Goal: Navigation & Orientation: Understand site structure

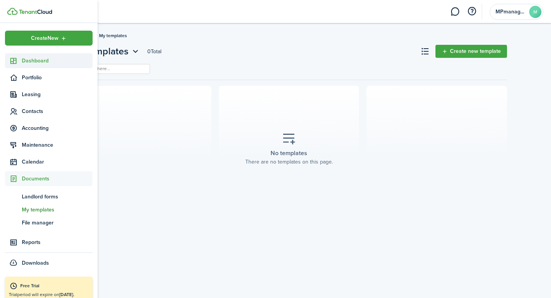
click at [27, 61] on span "Dashboard" at bounding box center [57, 61] width 71 height 8
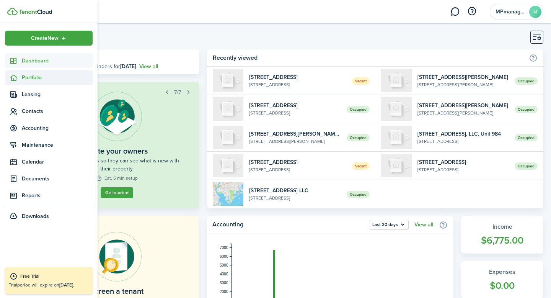
click at [34, 82] on span "Portfolio" at bounding box center [49, 77] width 88 height 15
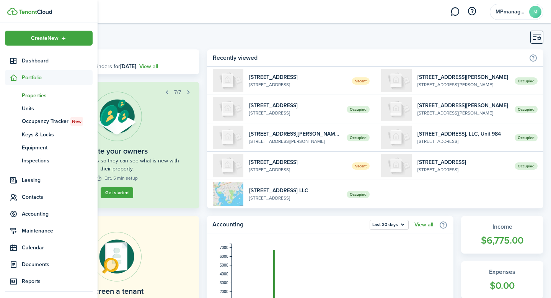
click at [34, 95] on span "Properties" at bounding box center [57, 95] width 71 height 8
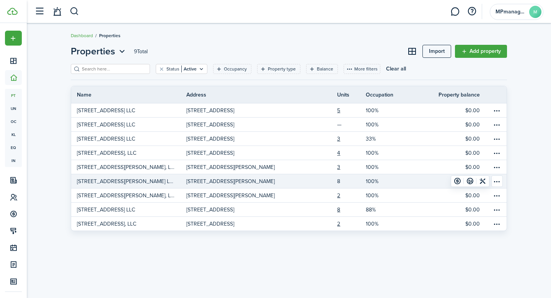
scroll to position [8, 0]
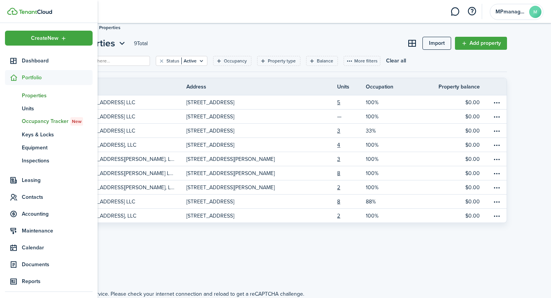
click at [52, 124] on span "Occupancy Tracker New" at bounding box center [57, 121] width 71 height 8
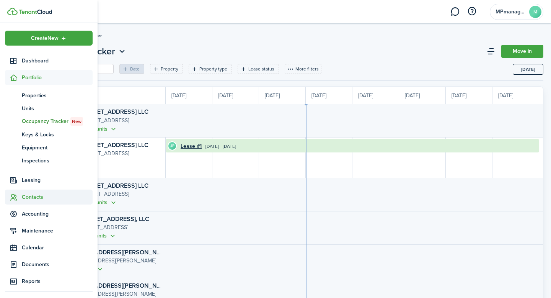
scroll to position [0, 140]
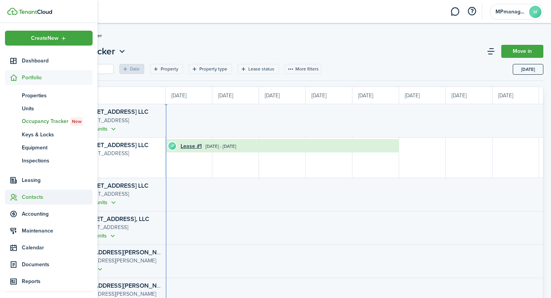
click at [31, 198] on span "Contacts" at bounding box center [57, 197] width 71 height 8
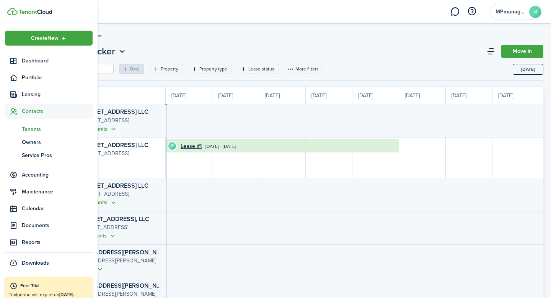
click at [42, 128] on span "Tenants" at bounding box center [57, 129] width 71 height 8
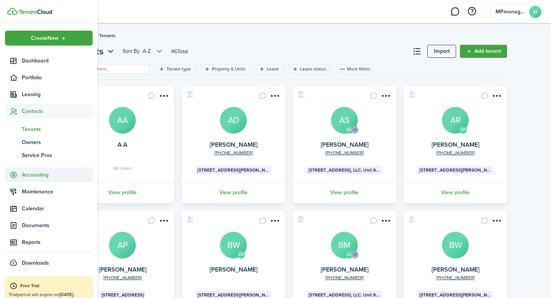
click at [36, 176] on span "Accounting" at bounding box center [57, 175] width 71 height 8
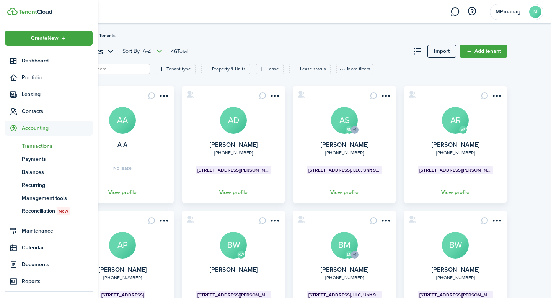
click at [44, 147] on span "Transactions" at bounding box center [57, 146] width 71 height 8
